Goal: Navigation & Orientation: Understand site structure

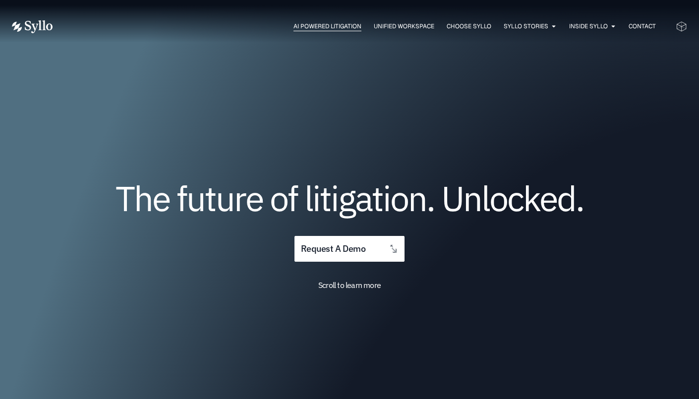
click at [310, 22] on span "AI Powered Litigation" at bounding box center [327, 26] width 68 height 9
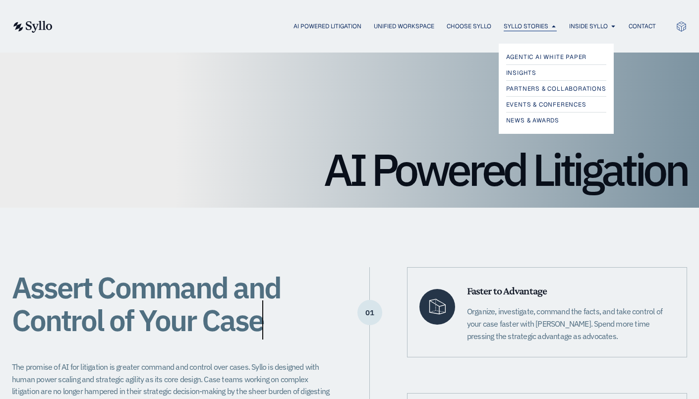
click at [538, 27] on span "Syllo Stories" at bounding box center [526, 26] width 45 height 9
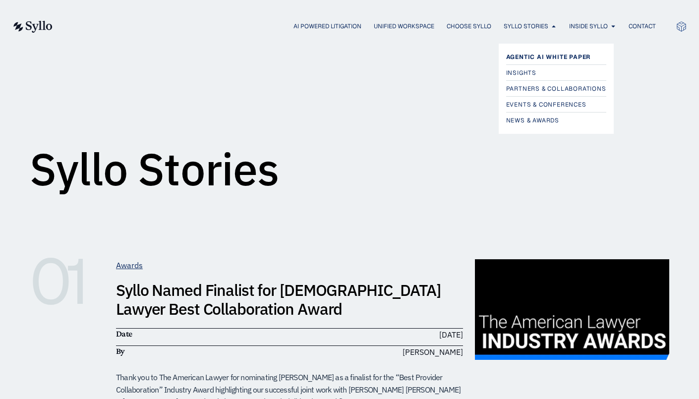
click at [528, 56] on span "Agentic AI White Paper" at bounding box center [548, 57] width 85 height 12
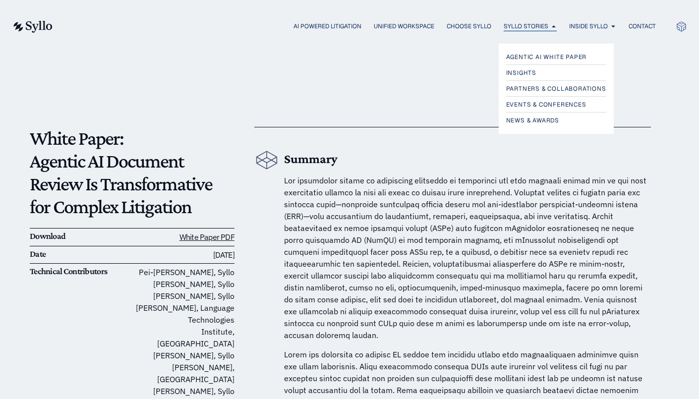
click at [514, 23] on span "Syllo Stories" at bounding box center [526, 26] width 45 height 9
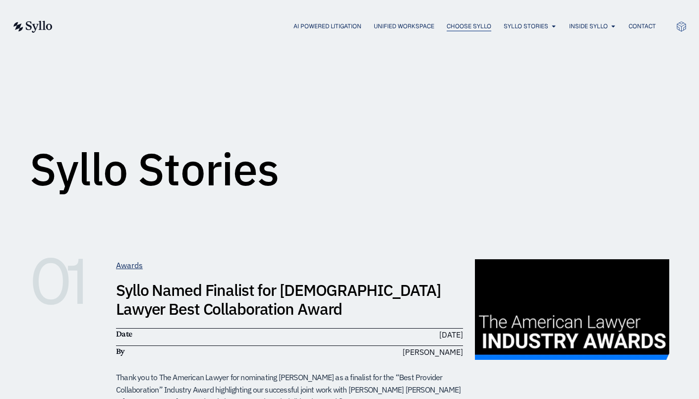
click at [456, 28] on span "Choose Syllo" at bounding box center [469, 26] width 45 height 9
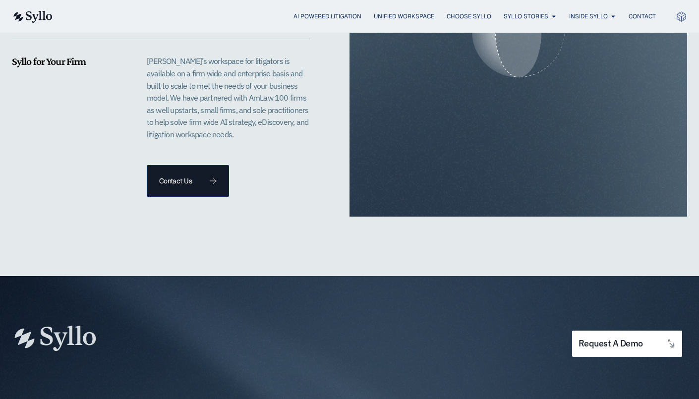
scroll to position [2180, 0]
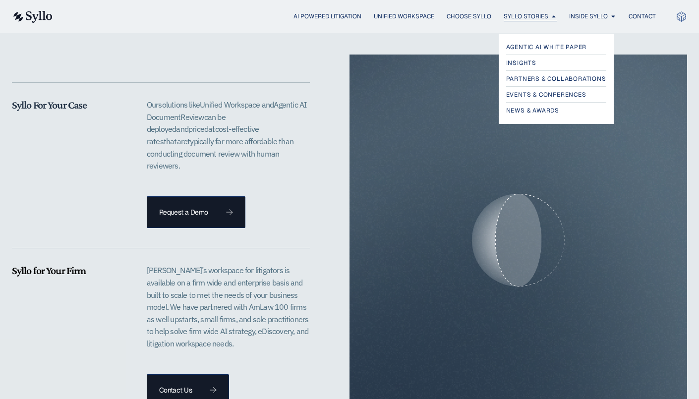
click at [515, 13] on span "Syllo Stories" at bounding box center [526, 16] width 45 height 9
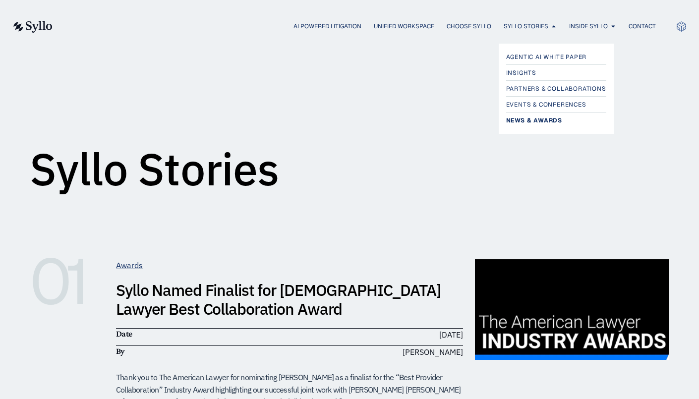
click at [541, 118] on span "News & Awards" at bounding box center [534, 121] width 56 height 12
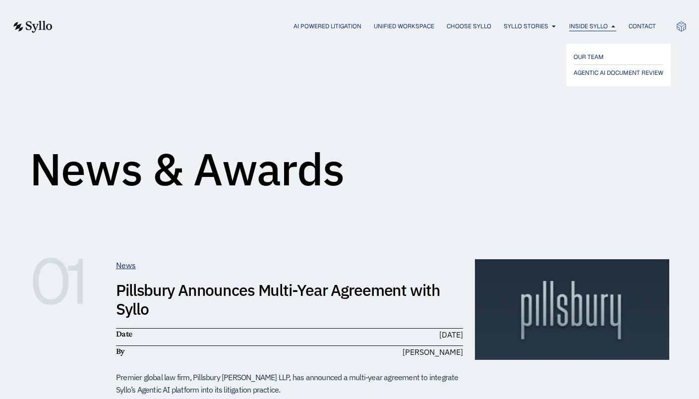
click at [601, 28] on span "Inside Syllo" at bounding box center [588, 26] width 39 height 9
click at [591, 54] on span "OUR TEAM" at bounding box center [589, 57] width 31 height 12
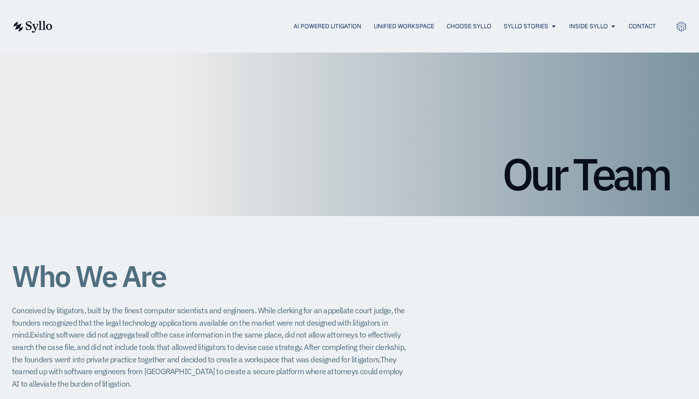
drag, startPoint x: 393, startPoint y: 241, endPoint x: 487, endPoint y: 253, distance: 94.9
click at [406, 241] on div "Who We Are Conceived by litigators, built by the finest computer scientists and…" at bounding box center [349, 306] width 675 height 181
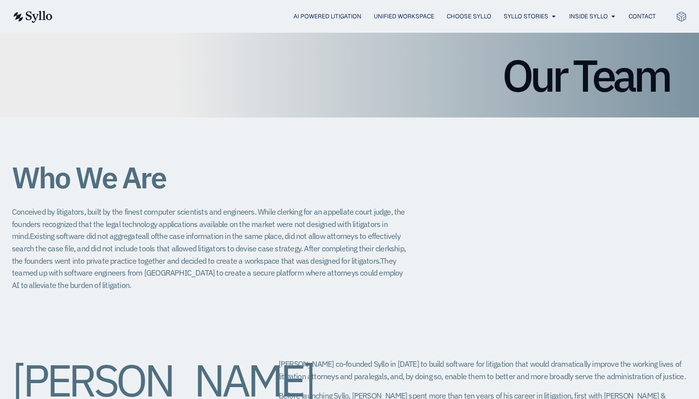
scroll to position [98, 0]
